Goal: Task Accomplishment & Management: Complete application form

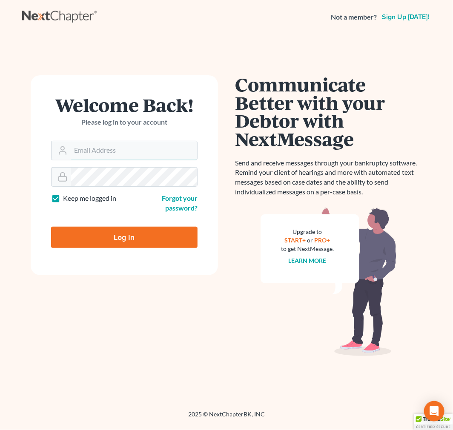
type input "asoto@scura.com"
click at [141, 242] on input "Log In" at bounding box center [124, 237] width 146 height 21
type input "Thinking..."
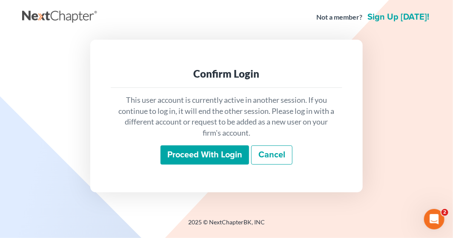
click at [204, 159] on input "Proceed with login" at bounding box center [204, 155] width 89 height 20
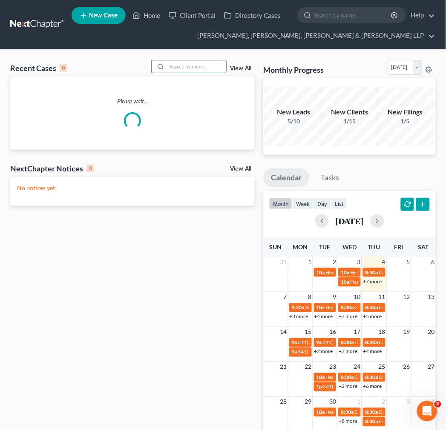
click at [195, 64] on input "search" at bounding box center [196, 66] width 60 height 12
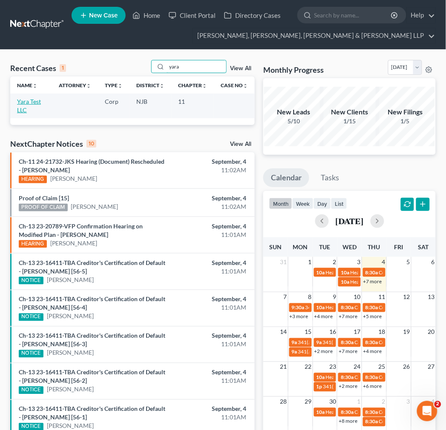
type input "yara"
click at [36, 100] on link "Yara Test LLC" at bounding box center [29, 106] width 24 height 16
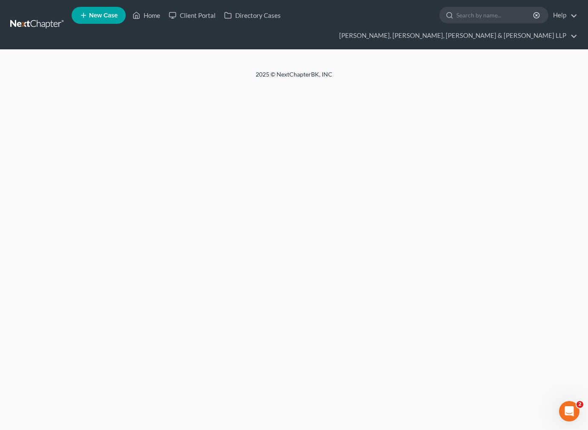
click at [260, 84] on div "Home New Case Client Portal Directory Cases Scura Wigfield, Heyer, Stevens & Ca…" at bounding box center [294, 215] width 588 height 430
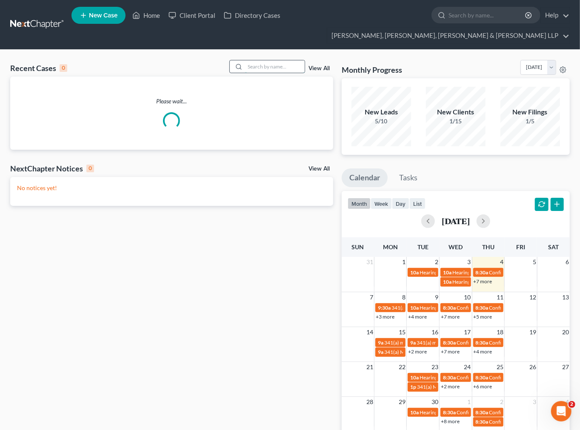
click at [281, 71] on input "search" at bounding box center [275, 66] width 60 height 12
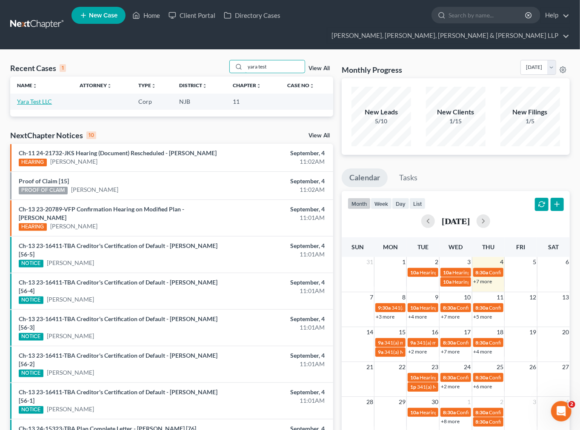
type input "yara test"
click at [41, 102] on link "Yara Test LLC" at bounding box center [34, 101] width 35 height 7
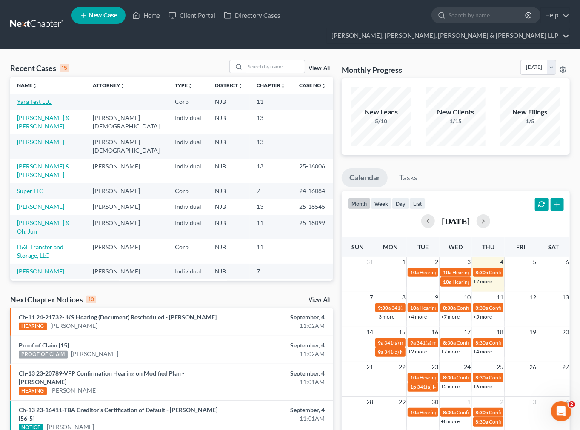
click at [38, 100] on link "Yara Test LLC" at bounding box center [34, 101] width 35 height 7
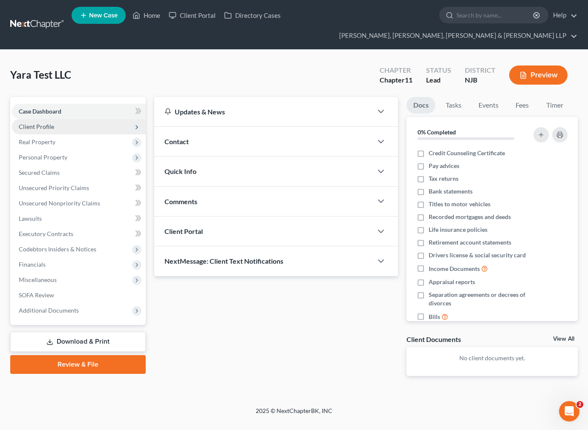
click at [95, 119] on span "Client Profile" at bounding box center [79, 126] width 134 height 15
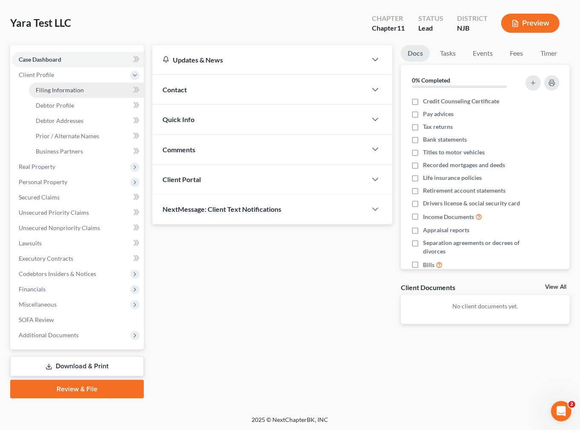
click at [90, 92] on link "Filing Information" at bounding box center [86, 90] width 115 height 15
select select "1"
select select "51"
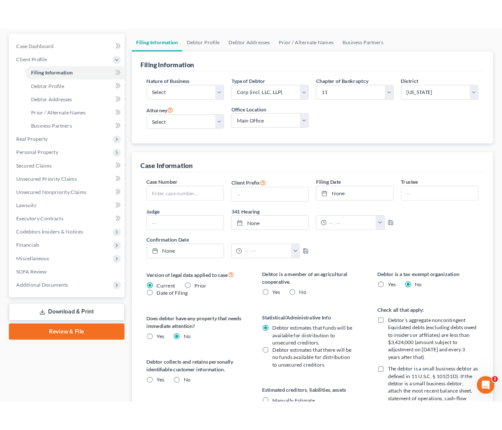
scroll to position [95, 0]
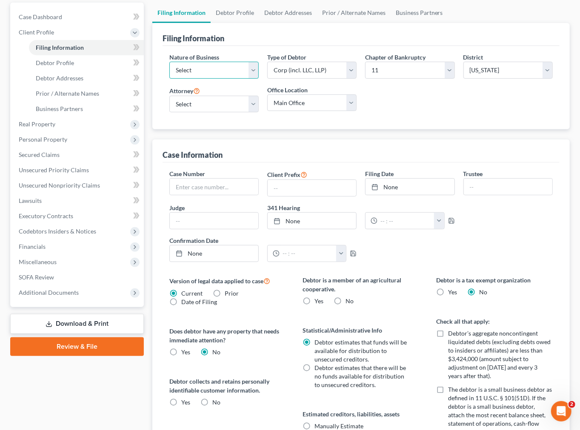
click at [233, 72] on select "Select Clearing Bank Commodity Broker Health Care Business Other Railroad Singl…" at bounding box center [213, 70] width 89 height 17
click at [235, 39] on div "Filing Information" at bounding box center [361, 34] width 397 height 23
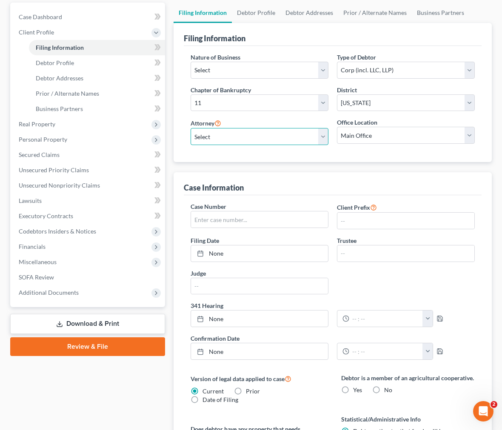
click at [278, 141] on select "Select [PERSON_NAME] - NJB [PERSON_NAME] - NYNB [PERSON_NAME] - NYEB [PERSON_NA…" at bounding box center [260, 136] width 138 height 17
click at [247, 105] on select "Select 7 11 12" at bounding box center [260, 103] width 138 height 17
click at [292, 53] on div "Nature of Business Select Clearing Bank Commodity Broker Health Care Business O…" at bounding box center [260, 66] width 138 height 26
click at [255, 10] on link "Debtor Profile" at bounding box center [256, 13] width 49 height 20
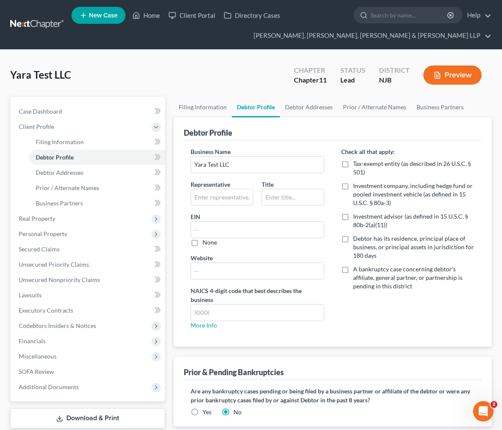
click at [241, 69] on div "Yara Test LLC Upgraded Chapter Chapter 11 Status Lead District [GEOGRAPHIC_DATA…" at bounding box center [251, 78] width 482 height 37
click at [307, 103] on link "Debtor Addresses" at bounding box center [309, 107] width 58 height 20
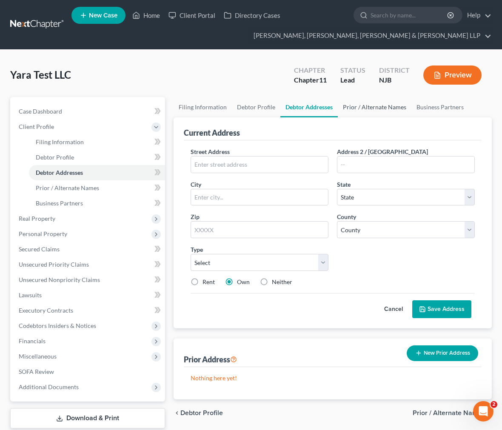
click at [354, 108] on link "Prior / Alternate Names" at bounding box center [375, 107] width 74 height 20
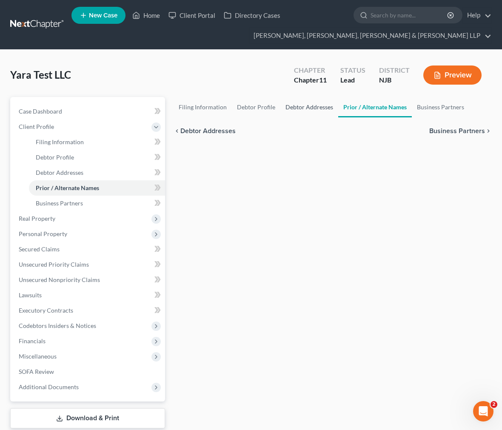
click at [295, 100] on link "Debtor Addresses" at bounding box center [310, 107] width 58 height 20
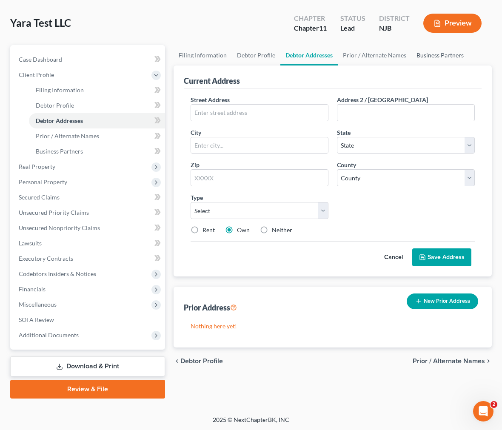
click at [437, 48] on link "Business Partners" at bounding box center [440, 55] width 57 height 20
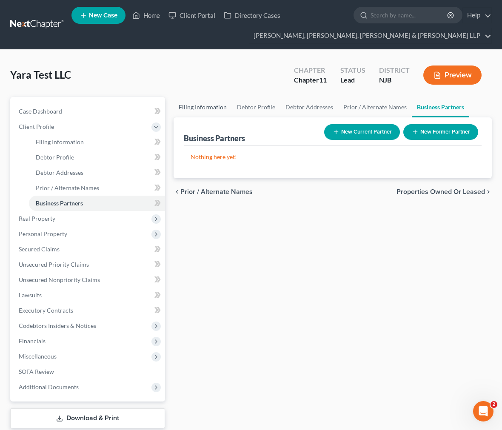
click at [215, 112] on link "Filing Information" at bounding box center [203, 107] width 58 height 20
select select "1"
select select "51"
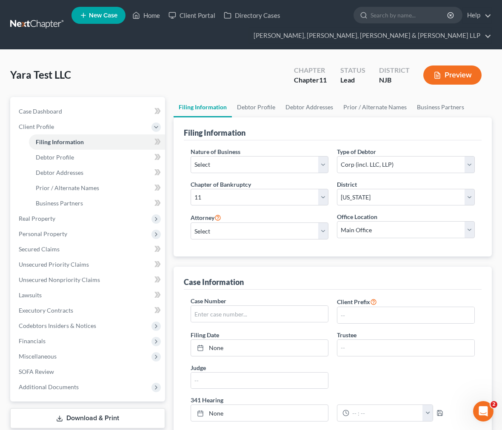
click at [207, 65] on div "Yara Test LLC Upgraded Chapter Chapter 11 Status Lead District [GEOGRAPHIC_DATA…" at bounding box center [251, 78] width 482 height 37
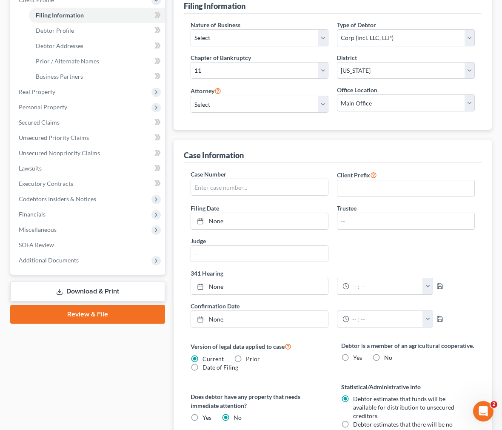
scroll to position [142, 0]
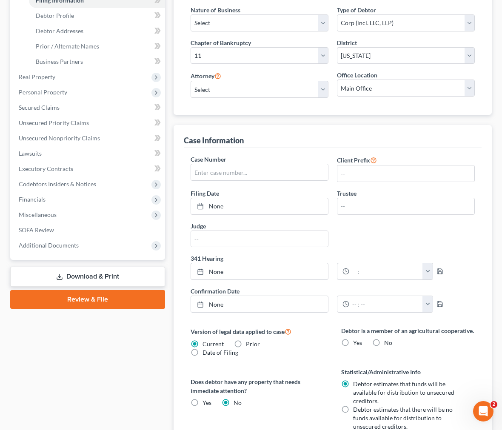
click at [171, 218] on div "Filing Information Debtor Profile Debtor Addresses Prior / Alternate Names Busi…" at bounding box center [332, 358] width 327 height 807
click at [93, 389] on div "Case Dashboard Payments Invoices Payments Payments Credit Report Client Profile" at bounding box center [87, 358] width 163 height 807
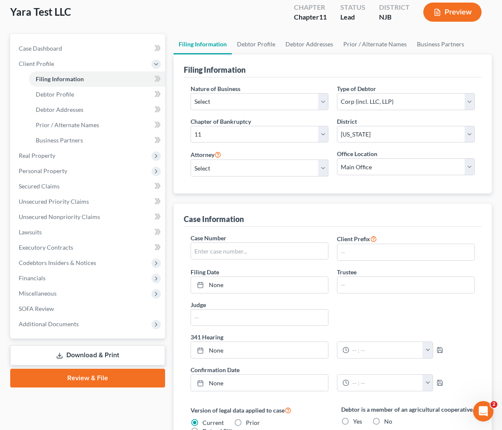
scroll to position [0, 0]
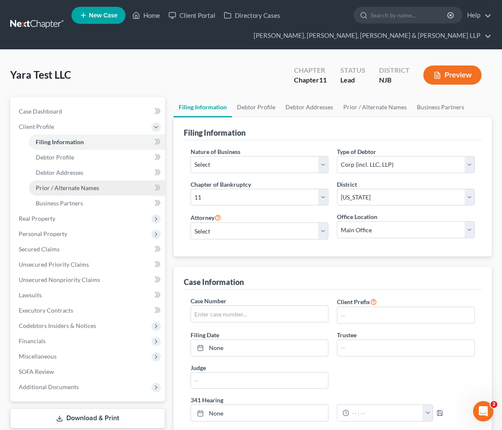
click at [54, 191] on link "Prior / Alternate Names" at bounding box center [97, 188] width 136 height 15
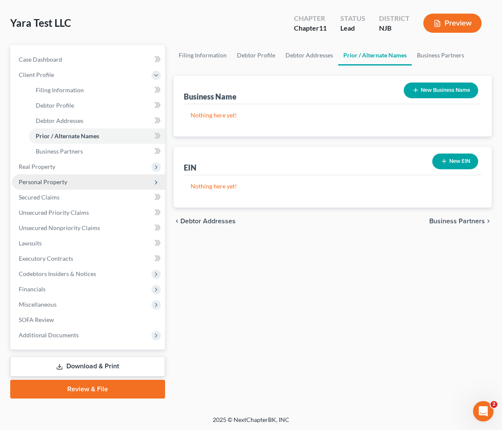
click at [65, 175] on span "Personal Property" at bounding box center [88, 182] width 153 height 15
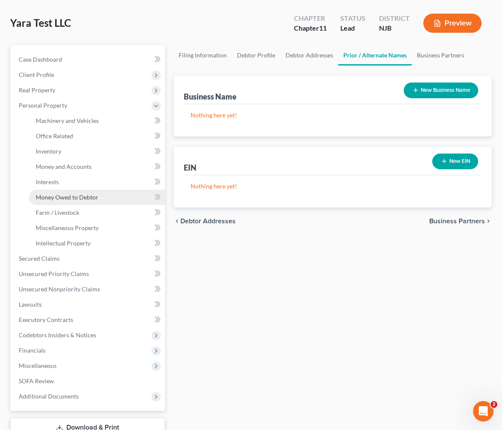
click at [65, 201] on link "Money Owed to Debtor" at bounding box center [97, 197] width 136 height 15
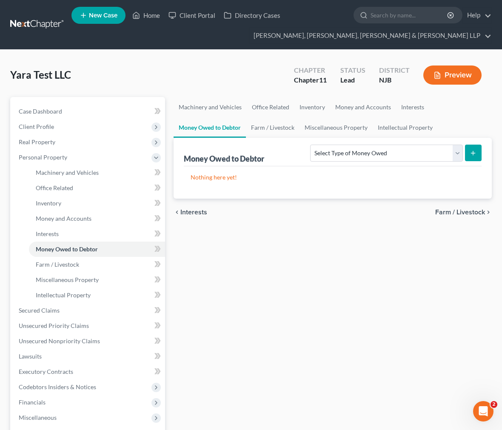
click at [252, 310] on div "Machinery and Vehicles Office Related Inventory Money and Accounts Interests Mo…" at bounding box center [332, 304] width 327 height 415
click at [265, 254] on div "Machinery and Vehicles Office Related Inventory Money and Accounts Interests Mo…" at bounding box center [332, 304] width 327 height 415
click at [264, 186] on div "Nothing here yet! Type Total Value Description" at bounding box center [333, 182] width 298 height 32
